Goal: Task Accomplishment & Management: Use online tool/utility

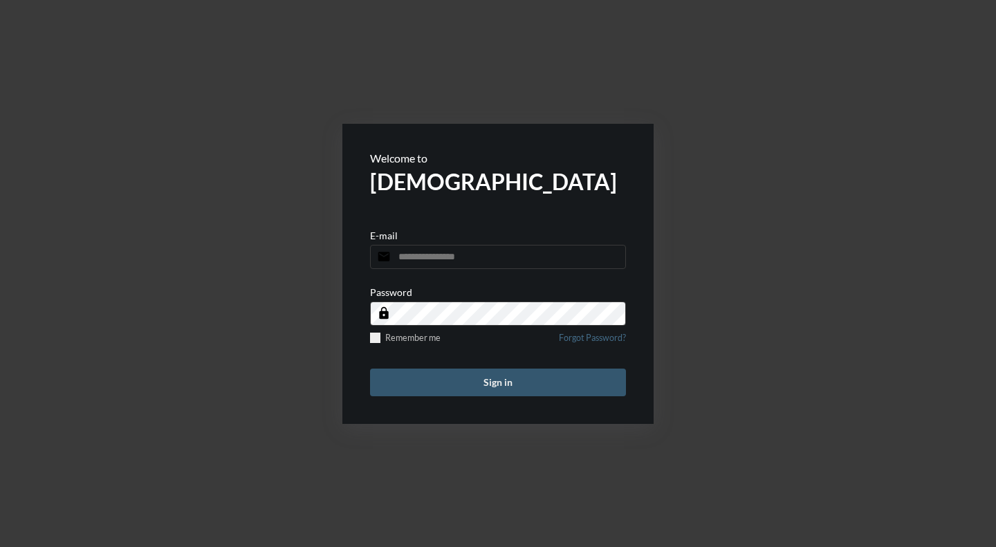
type input "**********"
click at [502, 379] on button "Sign in" at bounding box center [498, 383] width 256 height 28
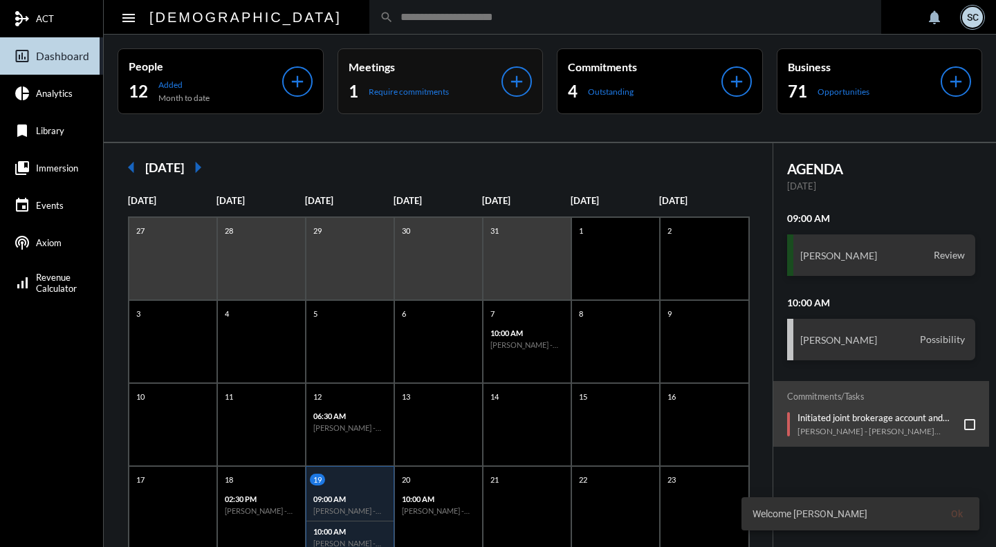
click at [464, 97] on div "1 Require commitments" at bounding box center [426, 91] width 154 height 22
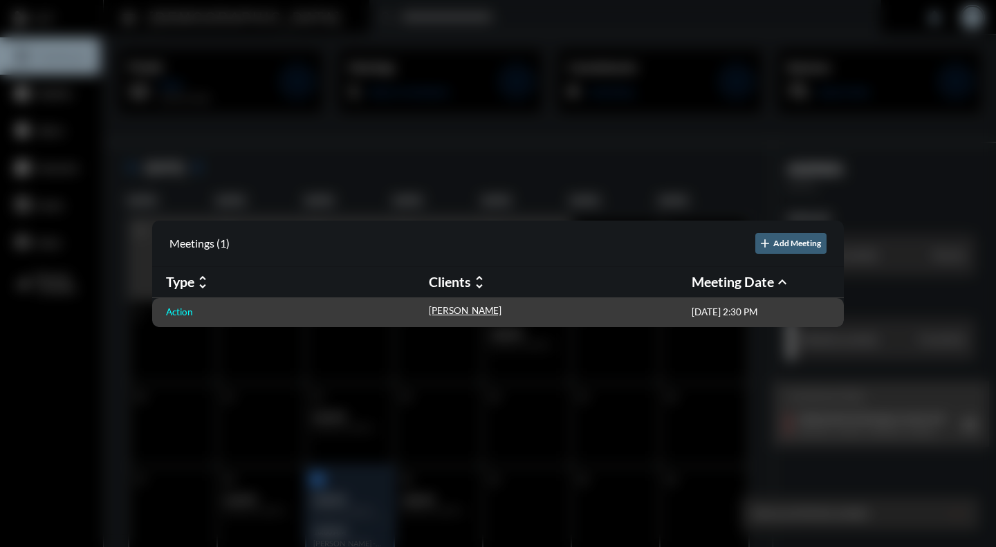
click at [182, 315] on p "Action" at bounding box center [179, 312] width 27 height 11
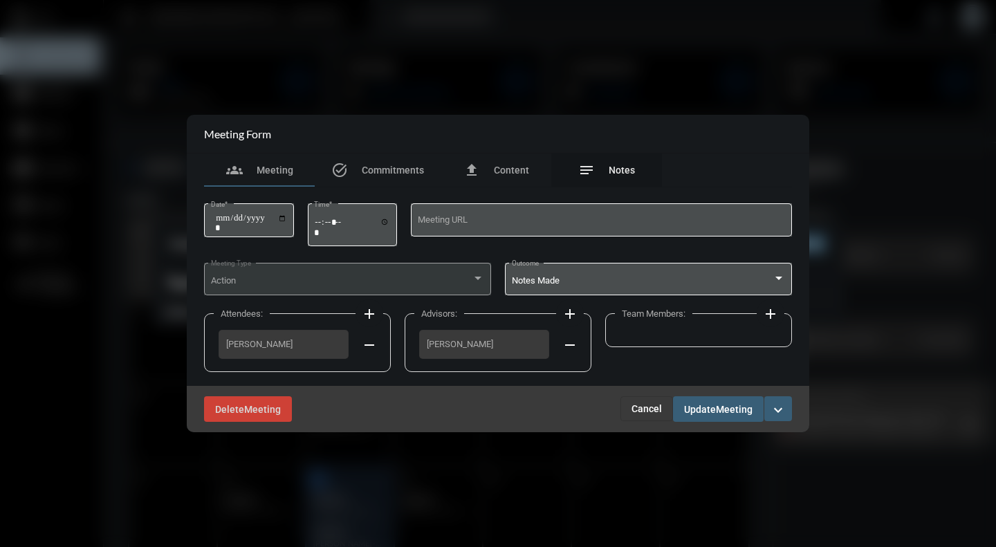
click at [623, 173] on span "Notes" at bounding box center [622, 170] width 26 height 11
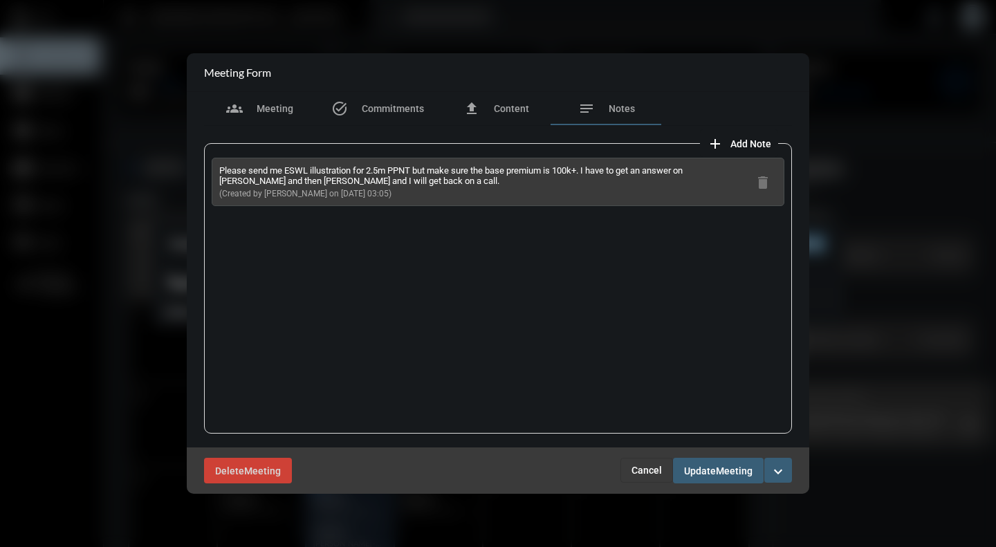
click at [652, 475] on span "Cancel" at bounding box center [647, 470] width 30 height 11
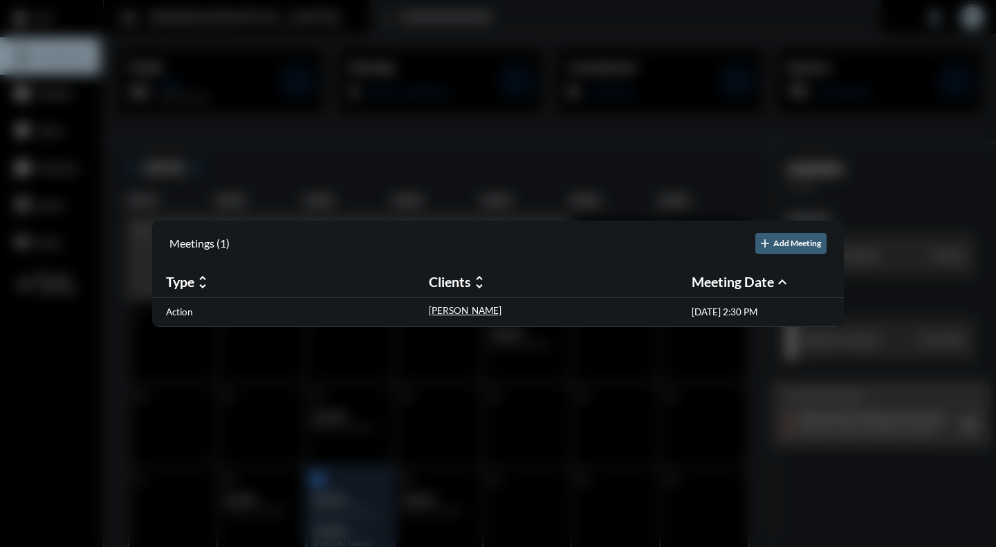
click at [652, 475] on div at bounding box center [498, 273] width 996 height 547
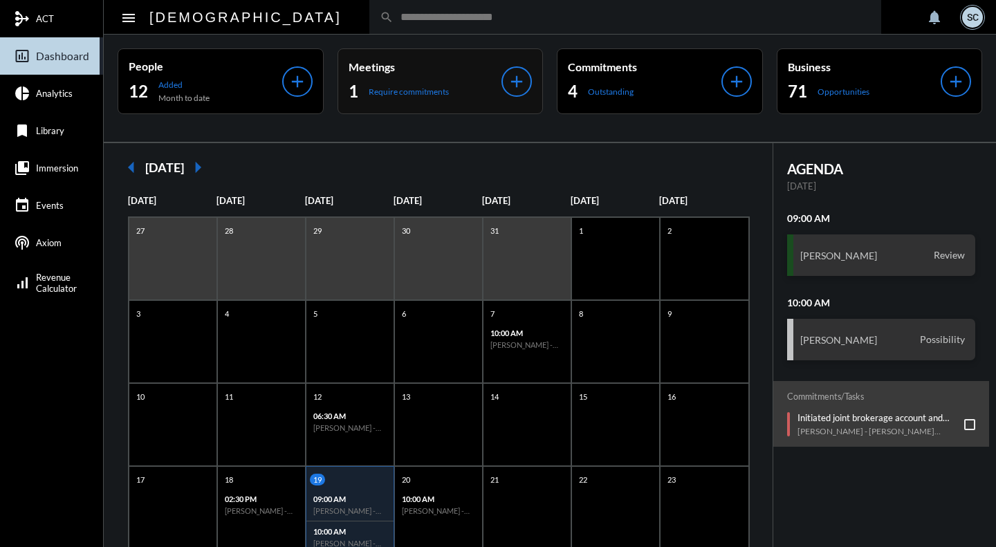
click at [441, 60] on p "Meetings" at bounding box center [426, 66] width 154 height 13
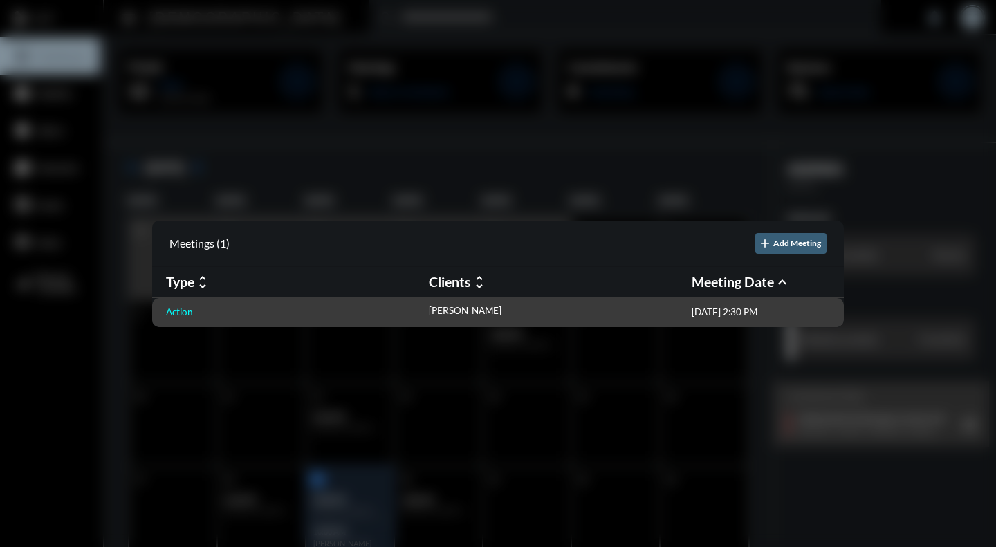
click at [180, 313] on p "Action" at bounding box center [179, 312] width 27 height 11
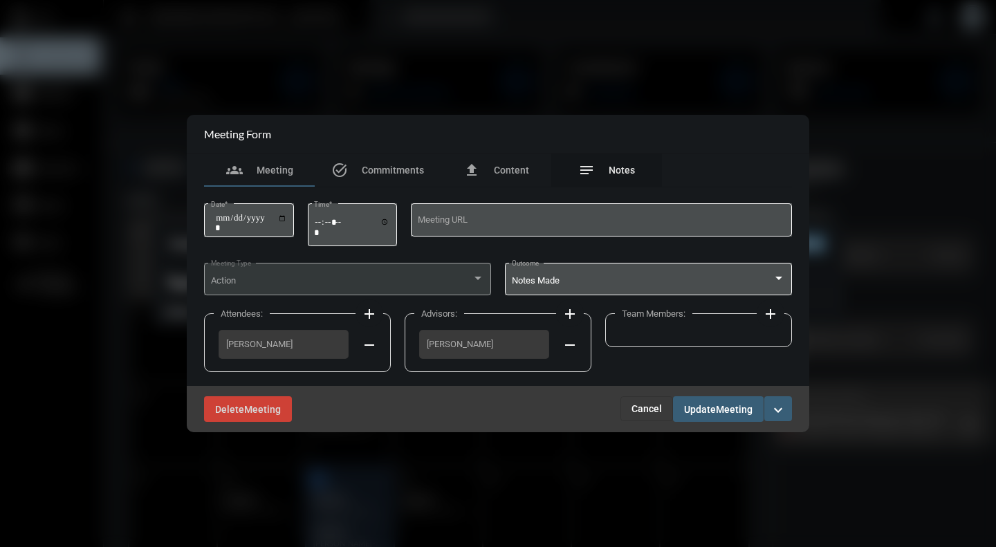
click at [622, 173] on span "Notes" at bounding box center [622, 170] width 26 height 11
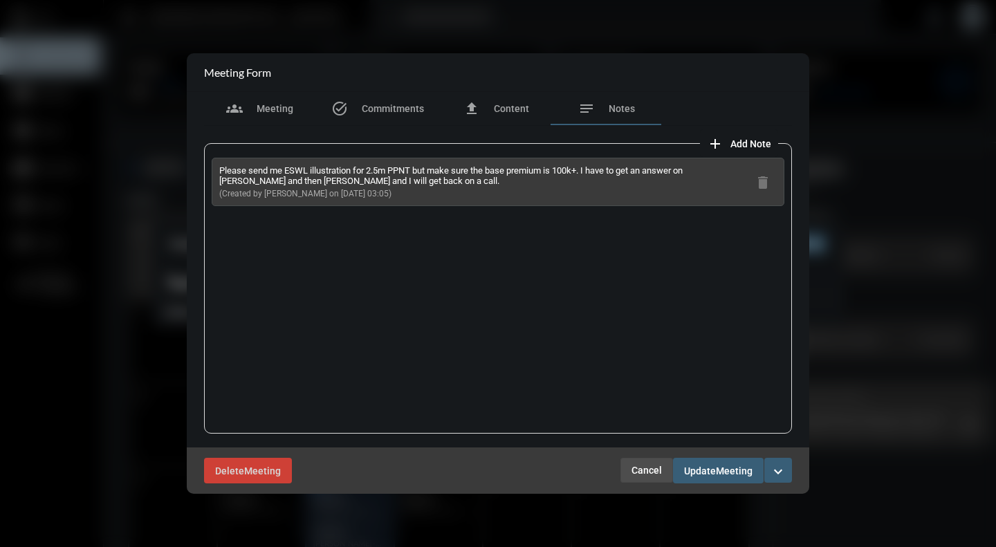
click at [657, 468] on span "Cancel" at bounding box center [647, 470] width 30 height 11
